Goal: Navigation & Orientation: Find specific page/section

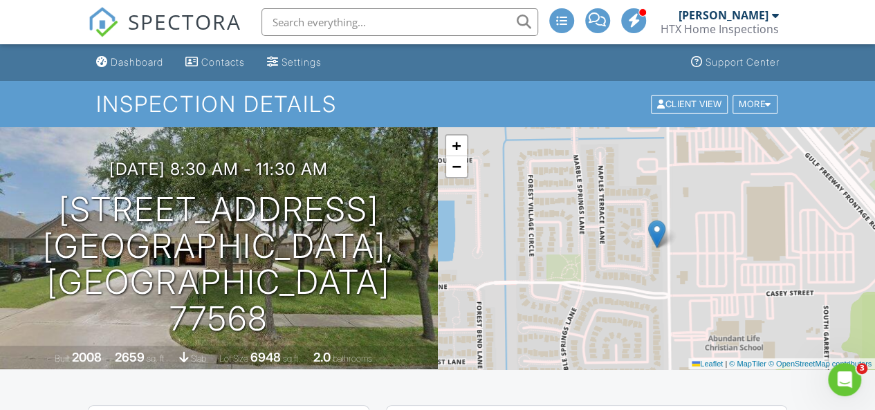
click at [116, 64] on div "Dashboard" at bounding box center [137, 62] width 53 height 12
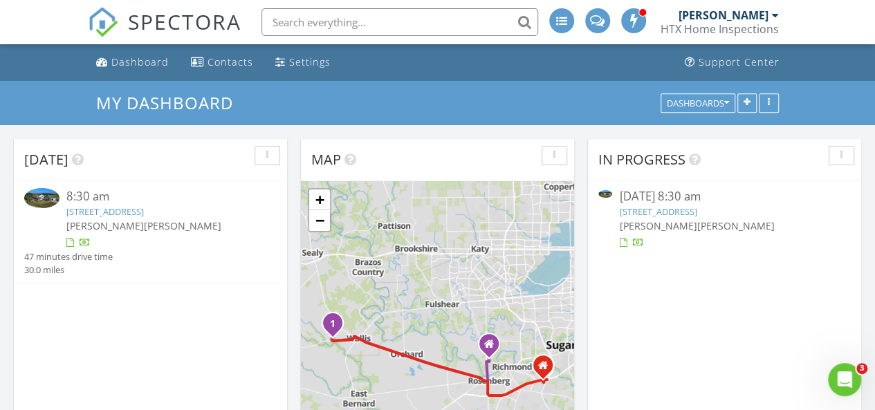
click at [637, 244] on div at bounding box center [637, 244] width 11 height 11
click at [621, 243] on div at bounding box center [623, 243] width 8 height 9
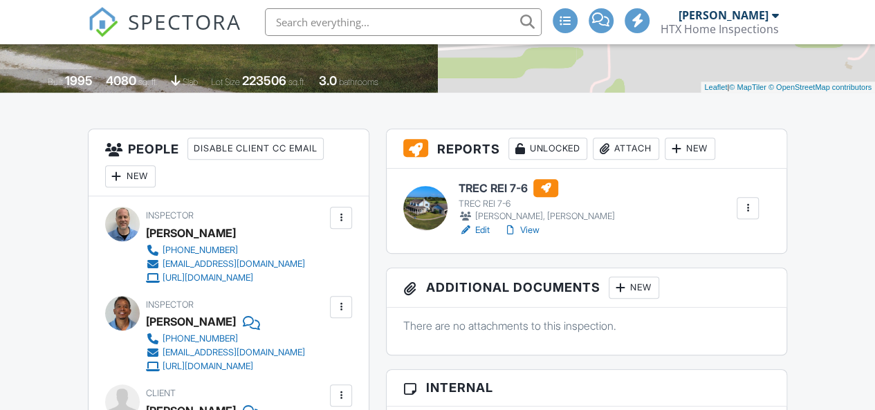
click at [530, 229] on link "View" at bounding box center [522, 231] width 36 height 14
